Goal: Transaction & Acquisition: Book appointment/travel/reservation

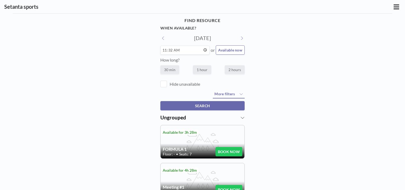
click at [395, 13] on div "Setanta sports" at bounding box center [202, 6] width 405 height 13
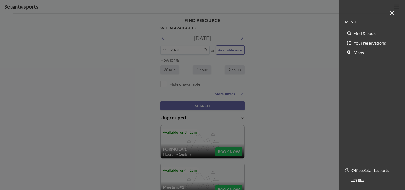
click at [394, 8] on button at bounding box center [391, 12] width 13 height 13
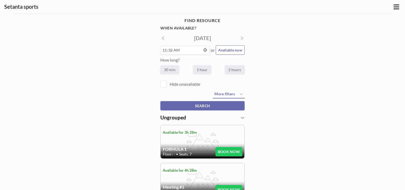
click at [394, 8] on div "Setanta sports MENU Find & book Your reservations Maps Office Setantasports Log…" at bounding box center [202, 7] width 405 height 14
click at [394, 8] on icon at bounding box center [396, 6] width 6 height 5
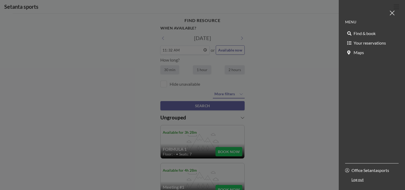
click at [265, 75] on div at bounding box center [202, 95] width 405 height 190
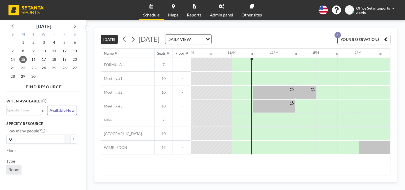
scroll to position [0, 445]
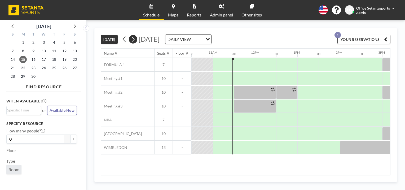
click at [135, 40] on icon at bounding box center [132, 39] width 5 height 8
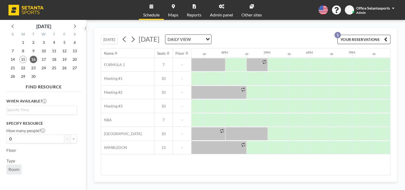
scroll to position [0, 661]
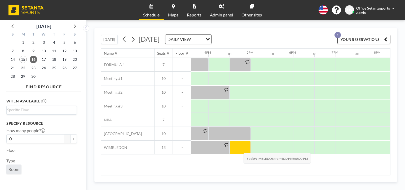
click at [239, 148] on div at bounding box center [239, 147] width 21 height 13
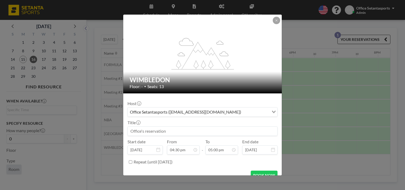
click at [300, 82] on div "flex-grow: 1.2; WIMBLEDON Floor: - • Seats: 13 Host Office Setantasports (offic…" at bounding box center [202, 95] width 405 height 190
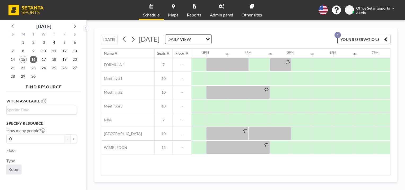
scroll to position [0, 596]
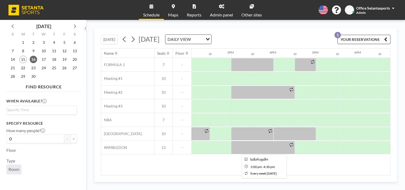
click at [287, 146] on div at bounding box center [263, 147] width 64 height 13
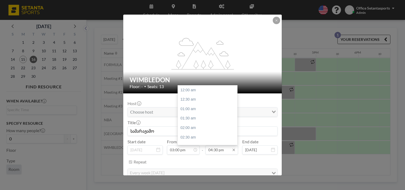
scroll to position [311, 0]
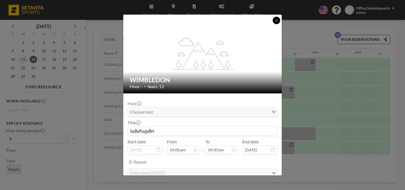
click at [277, 21] on icon at bounding box center [276, 20] width 3 height 3
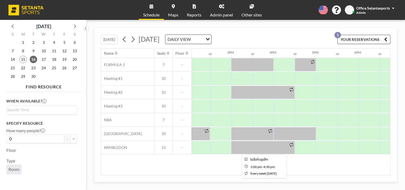
click at [267, 153] on div at bounding box center [263, 147] width 64 height 13
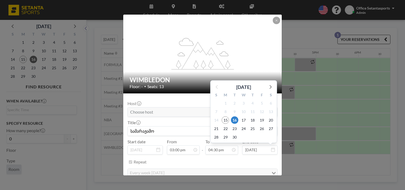
scroll to position [21, 0]
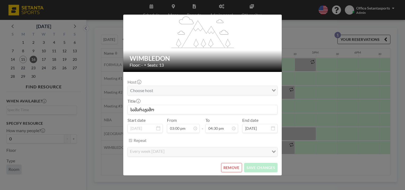
click at [232, 164] on button "REMOVE" at bounding box center [231, 167] width 21 height 9
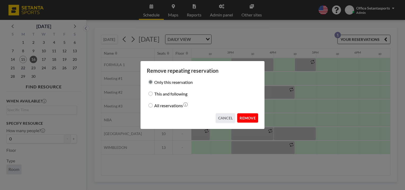
click at [250, 118] on button "REMOVE" at bounding box center [247, 117] width 21 height 9
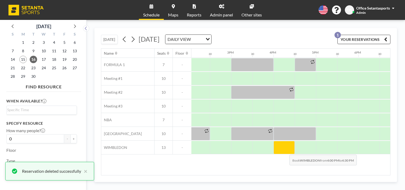
click at [285, 150] on div at bounding box center [283, 147] width 21 height 13
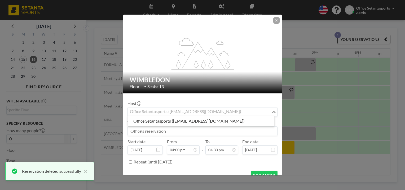
click at [209, 111] on div "Office Setantasports (office@setantasports.com)" at bounding box center [199, 111] width 143 height 8
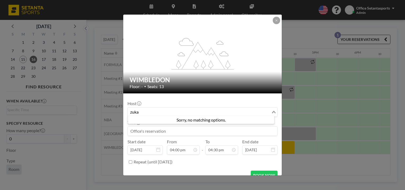
scroll to position [311, 0]
type input "zuka"
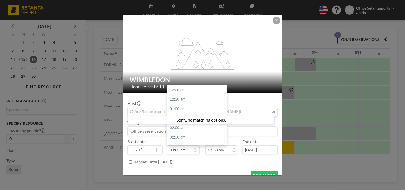
scroll to position [302, 0]
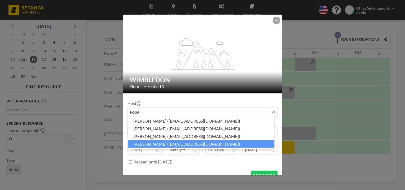
click at [162, 144] on li "Zauri Kobalava (zkobalava@setantasports.com)" at bounding box center [201, 144] width 146 height 8
type input "koba"
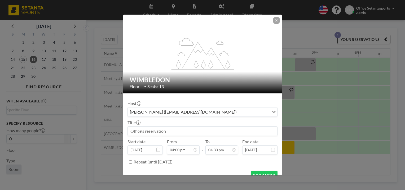
click at [159, 132] on input at bounding box center [202, 130] width 149 height 9
type input "Z"
type input "S"
click at [165, 132] on input at bounding box center [202, 130] width 149 height 9
type input "z"
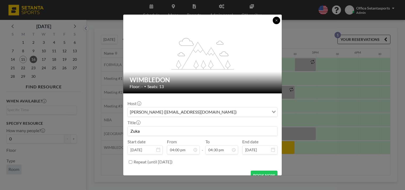
type input "Zuka"
click at [275, 21] on icon at bounding box center [276, 20] width 3 height 3
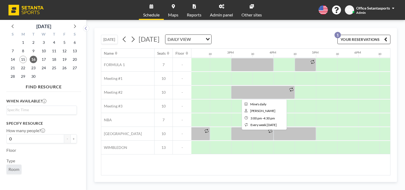
click at [265, 91] on div at bounding box center [263, 92] width 64 height 13
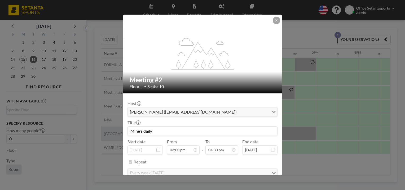
drag, startPoint x: 143, startPoint y: 131, endPoint x: 118, endPoint y: 132, distance: 24.9
click at [118, 132] on div "flex-grow: 1.2; Meeting #2 Floor: - • Seats: 10 Host Tamuna Meskhi (tmeskhi@set…" at bounding box center [202, 95] width 405 height 190
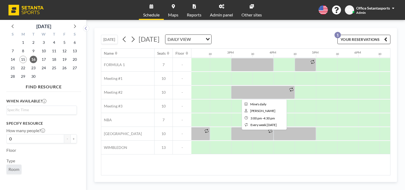
click at [269, 93] on div at bounding box center [263, 92] width 64 height 13
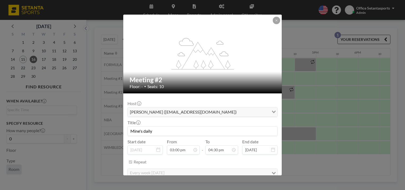
click at [139, 131] on input "Mine's daily" at bounding box center [202, 130] width 149 height 9
click at [300, 103] on div "flex-grow: 1.2; Meeting #2 Floor: - • Seats: 10 Host Tamuna Meskhi (tmeskhi@set…" at bounding box center [202, 95] width 405 height 190
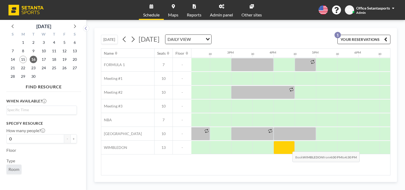
click at [288, 147] on div at bounding box center [283, 147] width 21 height 13
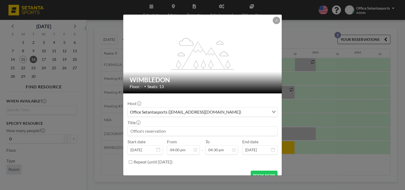
click at [189, 129] on input at bounding box center [202, 130] width 149 height 9
type input "z"
paste input "'s"
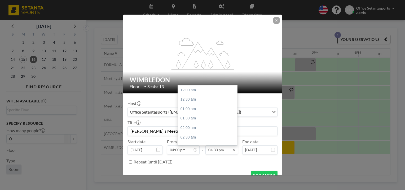
scroll to position [311, 0]
type input "Zuka's Meeting"
click at [196, 114] on div "06:00 pm" at bounding box center [209, 118] width 62 height 10
type input "06:00 pm"
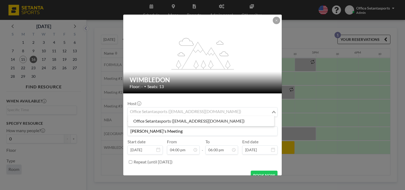
click at [173, 112] on div "Office Setantasports (office@setantasports.com)" at bounding box center [199, 111] width 143 height 8
type input "z"
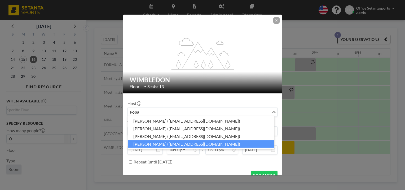
click at [161, 144] on li "Zauri Kobalava (zkobalava@setantasports.com)" at bounding box center [201, 144] width 146 height 8
type input "koba"
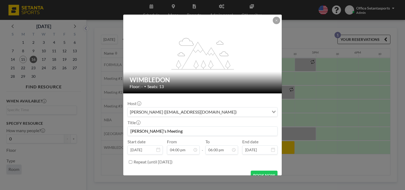
scroll to position [8, 0]
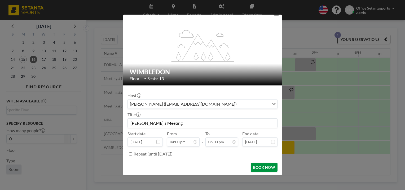
click at [259, 164] on button "BOOK NOW" at bounding box center [263, 166] width 27 height 9
